Goal: Book appointment/travel/reservation

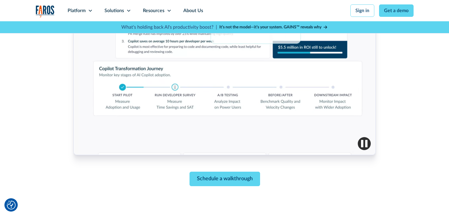
scroll to position [265, 0]
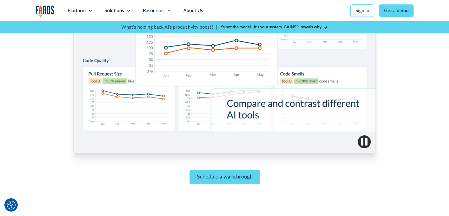
click at [366, 142] on img "button" at bounding box center [363, 141] width 13 height 13
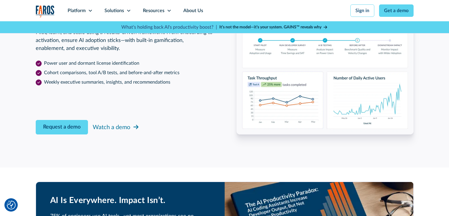
scroll to position [973, 0]
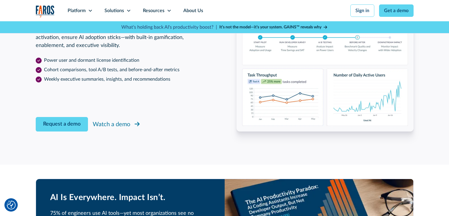
click at [99, 119] on link "Watch a demo" at bounding box center [117, 124] width 48 height 11
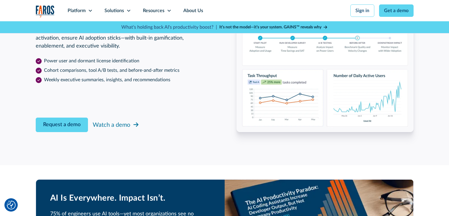
scroll to position [973, 0]
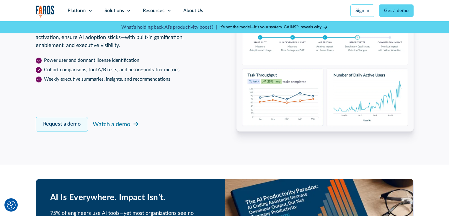
click at [70, 123] on link "Request a demo" at bounding box center [62, 124] width 52 height 14
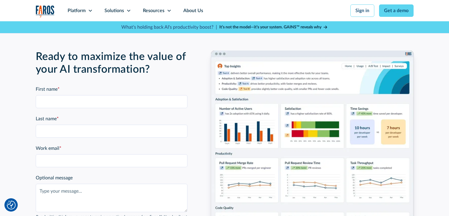
scroll to position [1549, 0]
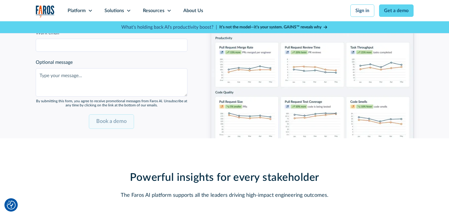
click at [105, 120] on input "Book a demo" at bounding box center [111, 121] width 45 height 14
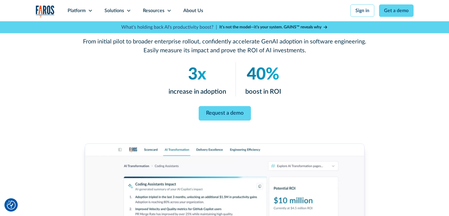
scroll to position [54, 0]
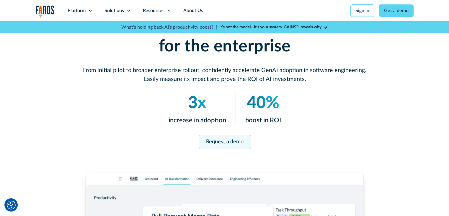
click at [238, 138] on link "Request a demo" at bounding box center [224, 141] width 52 height 14
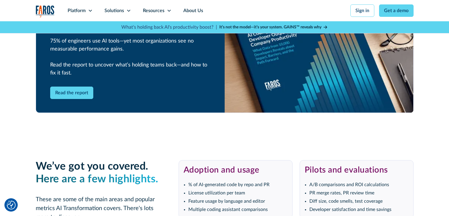
scroll to position [1195, 0]
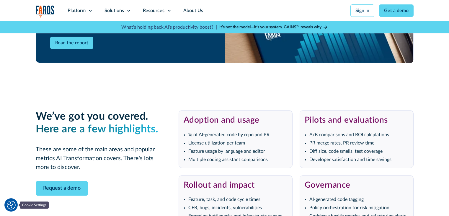
click at [10, 205] on img "Cookie Settings" at bounding box center [11, 204] width 9 height 9
